Goal: Transaction & Acquisition: Obtain resource

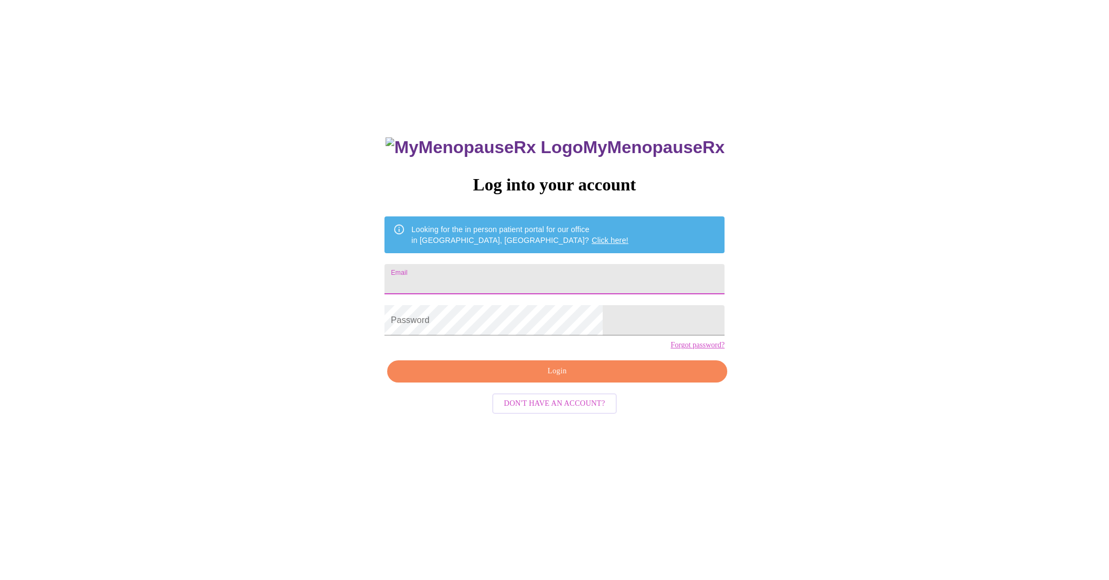
type input "[EMAIL_ADDRESS][DOMAIN_NAME]"
click at [523, 378] on span "Login" at bounding box center [557, 372] width 315 height 14
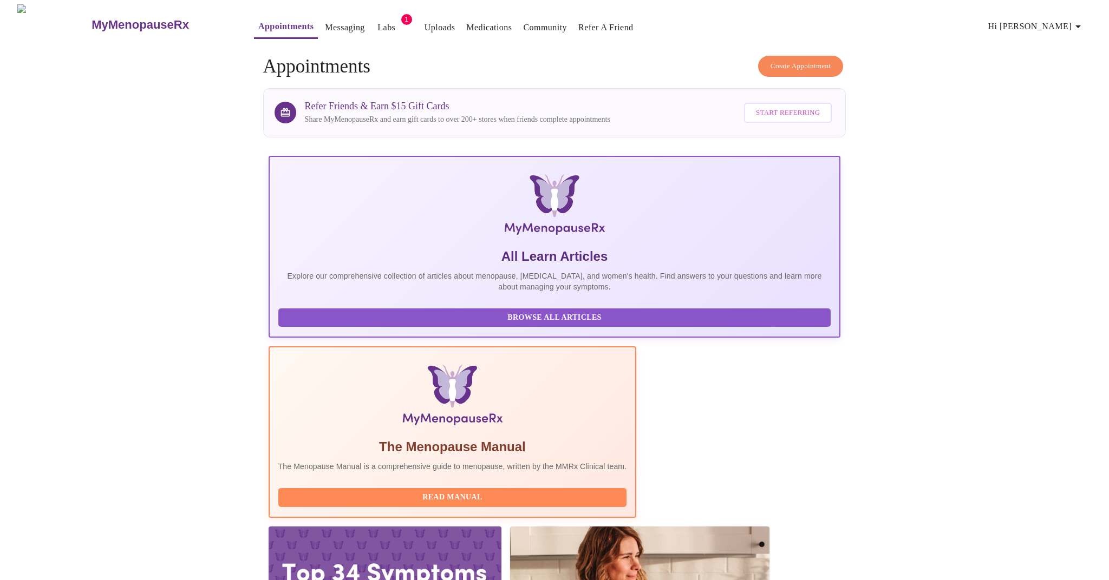
click at [377, 23] on link "Labs" at bounding box center [386, 27] width 18 height 15
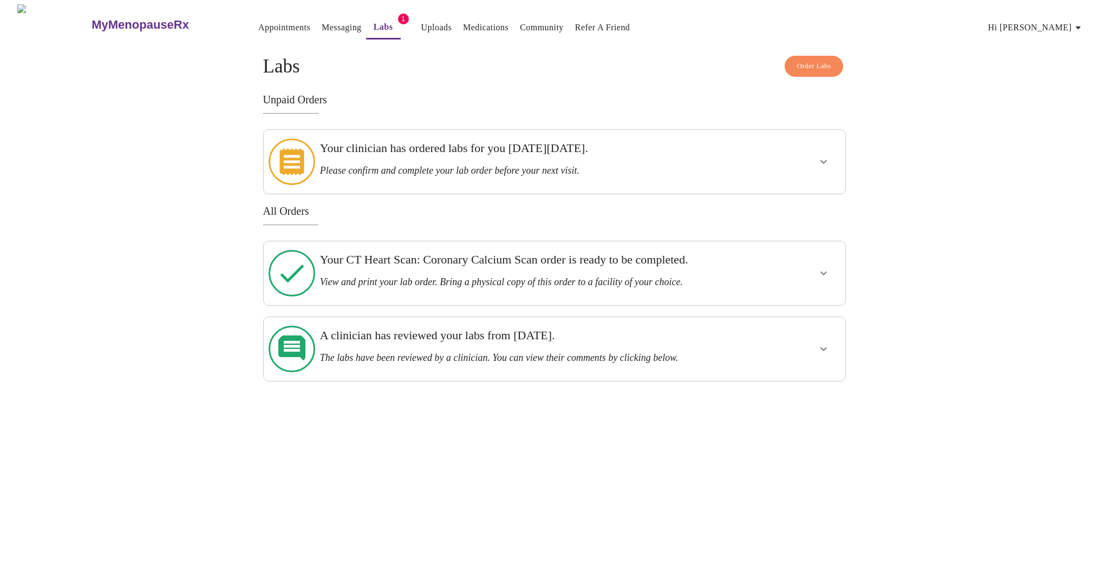
click at [435, 158] on div "Your clinician has ordered labs for you [DATE][DATE]. Please confirm and comple…" at bounding box center [526, 158] width 413 height 35
click at [823, 155] on icon "show more" at bounding box center [823, 161] width 13 height 13
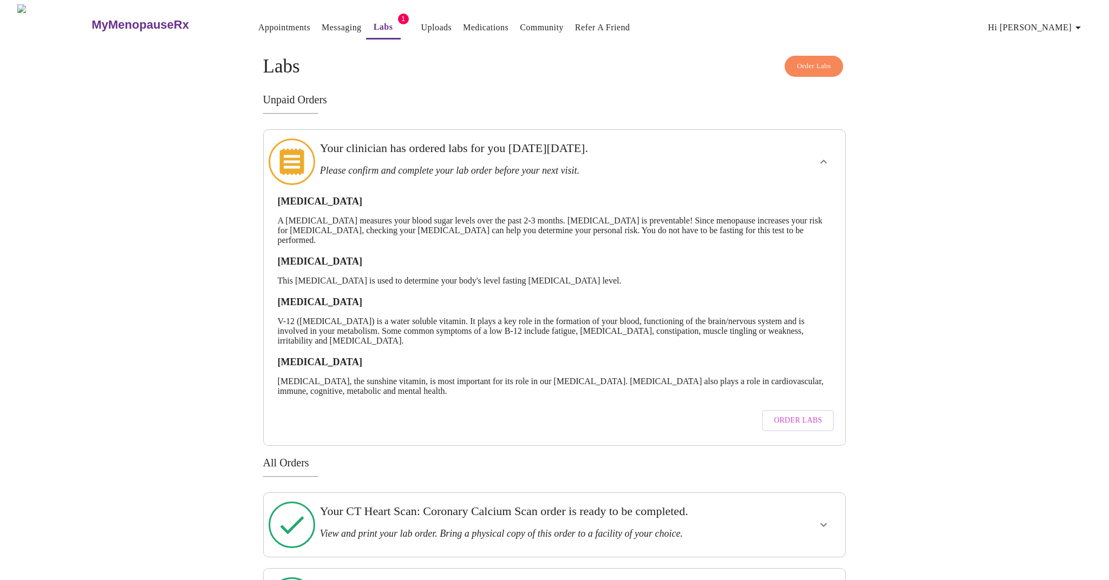
click at [800, 417] on span "Order Labs" at bounding box center [798, 421] width 48 height 14
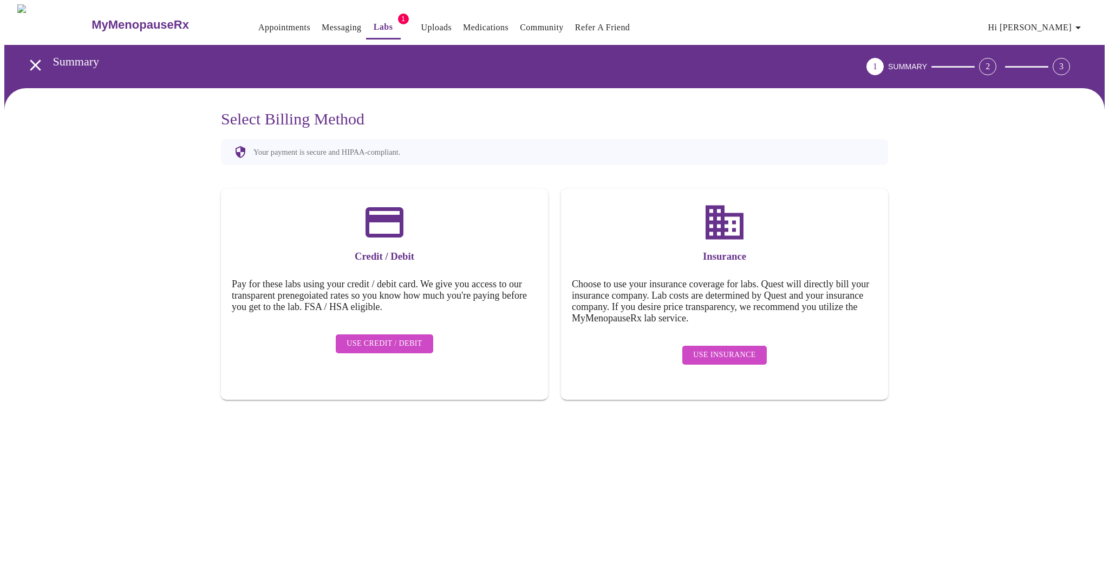
click at [706, 349] on span "Use Insurance" at bounding box center [724, 356] width 62 height 14
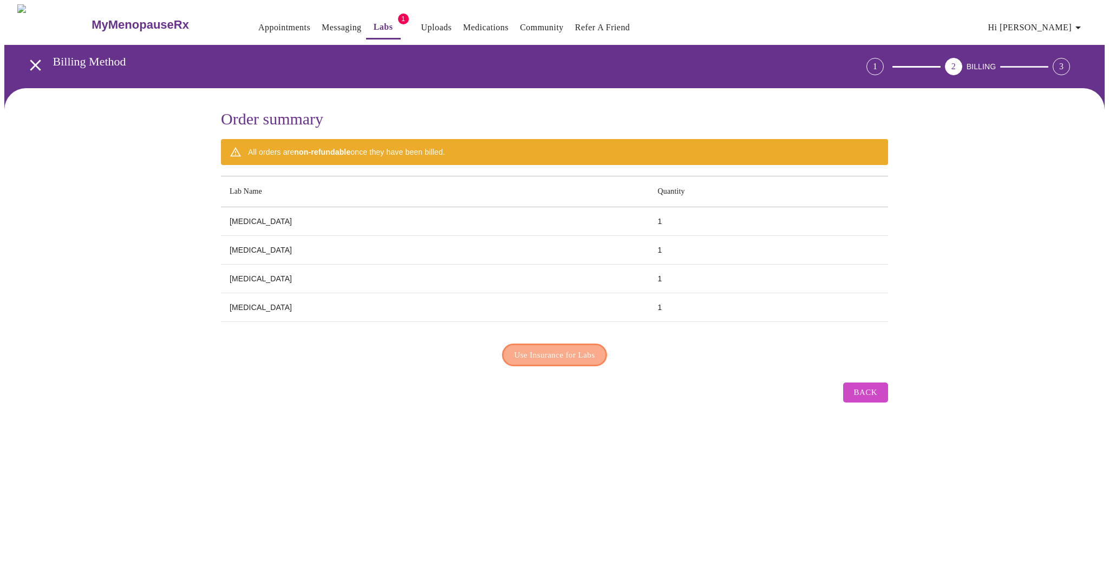
click at [567, 357] on span "Use Insurance for Labs" at bounding box center [554, 355] width 81 height 14
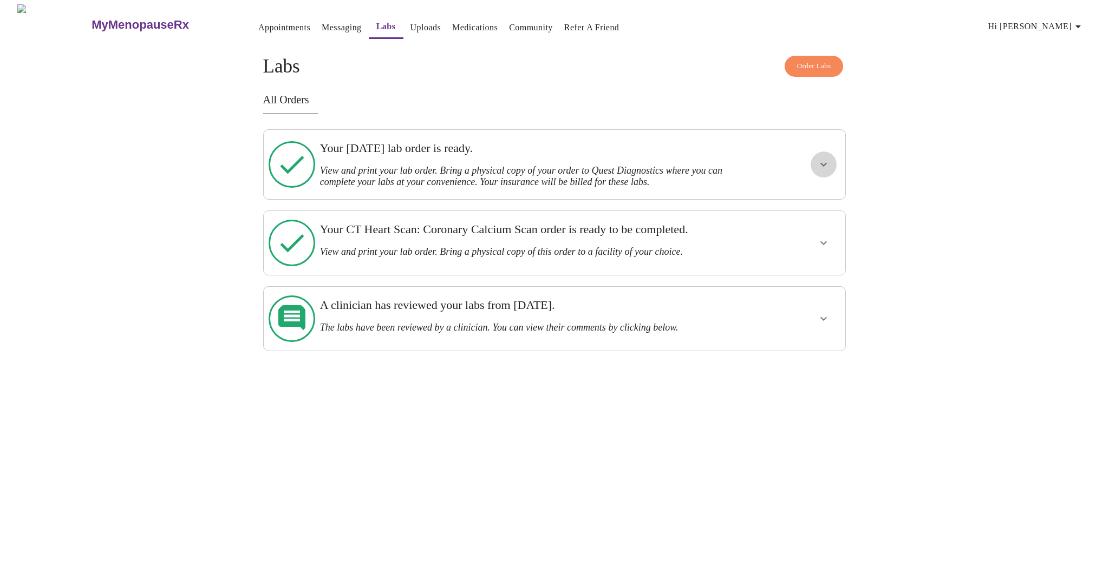
click at [826, 165] on icon "show more" at bounding box center [823, 164] width 13 height 13
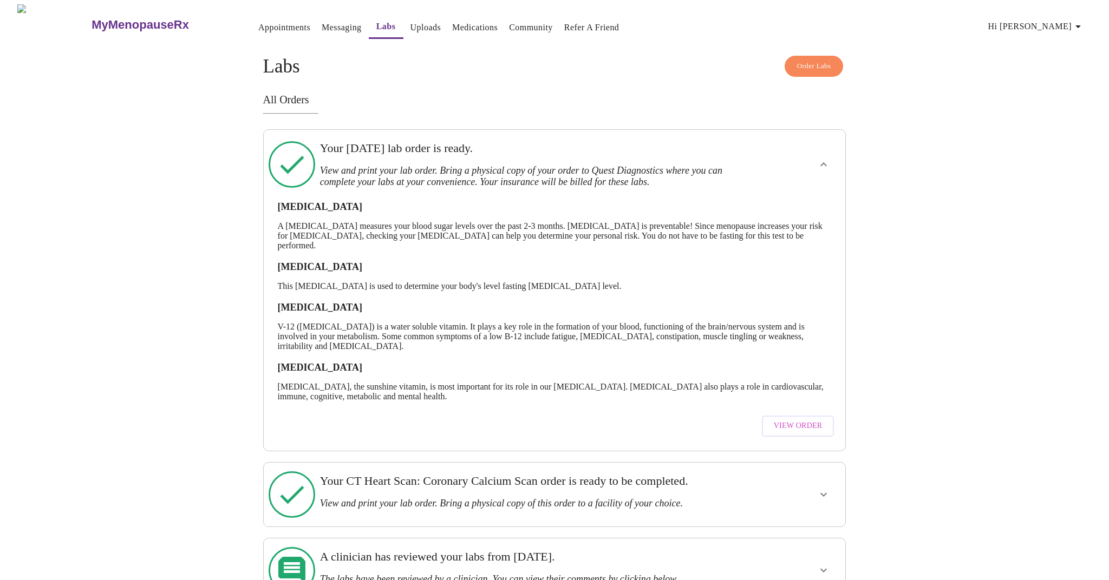
click at [795, 417] on button "View Order" at bounding box center [798, 426] width 73 height 21
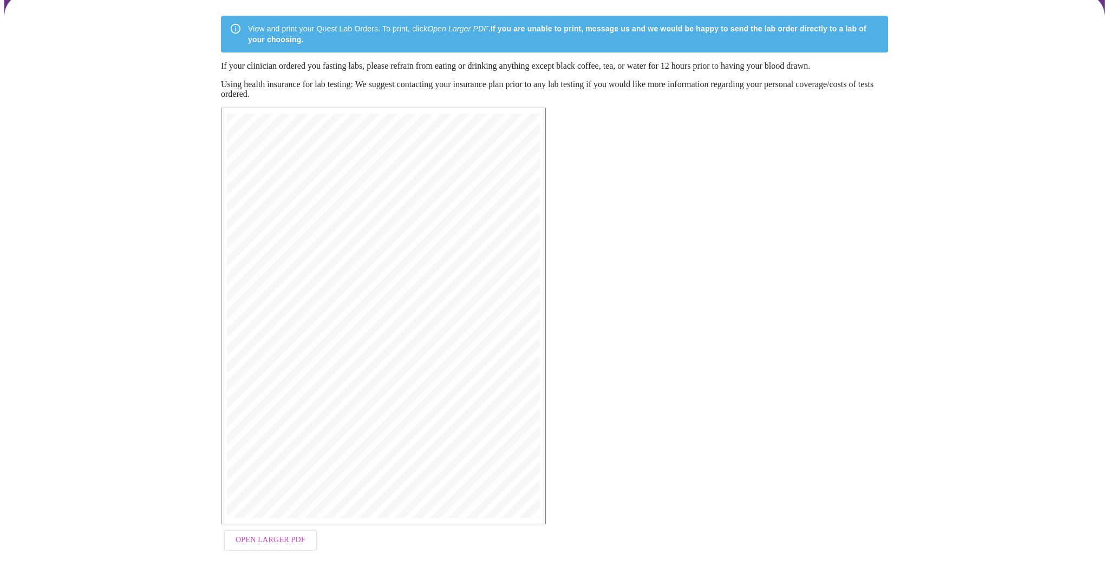
scroll to position [85, 0]
click at [289, 541] on span "Open Larger PDF" at bounding box center [271, 541] width 70 height 14
